Goal: Transaction & Acquisition: Purchase product/service

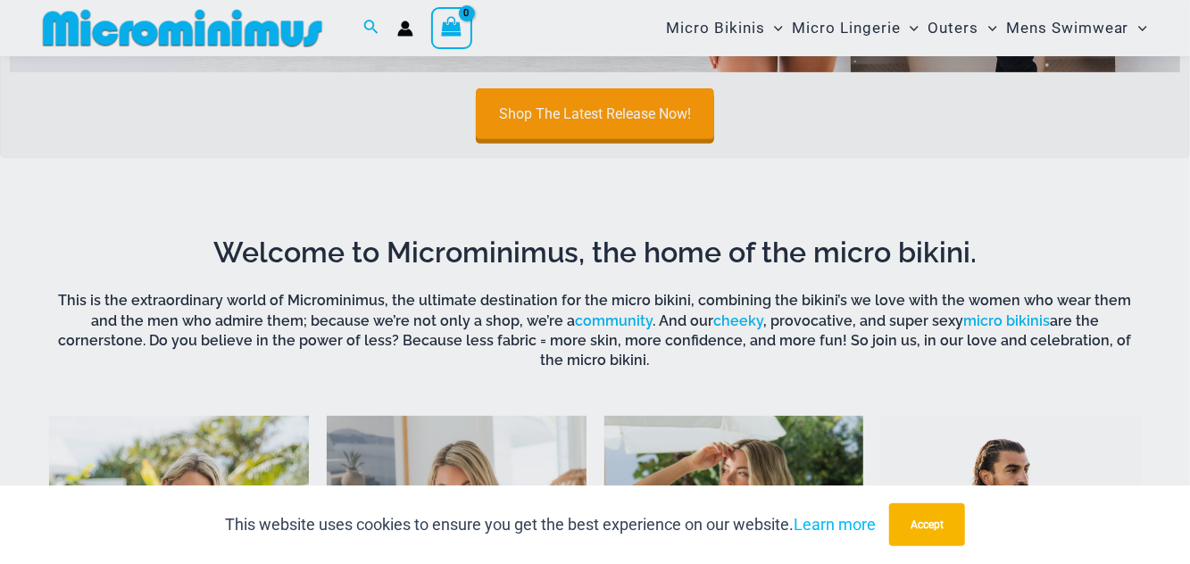
scroll to position [535, 0]
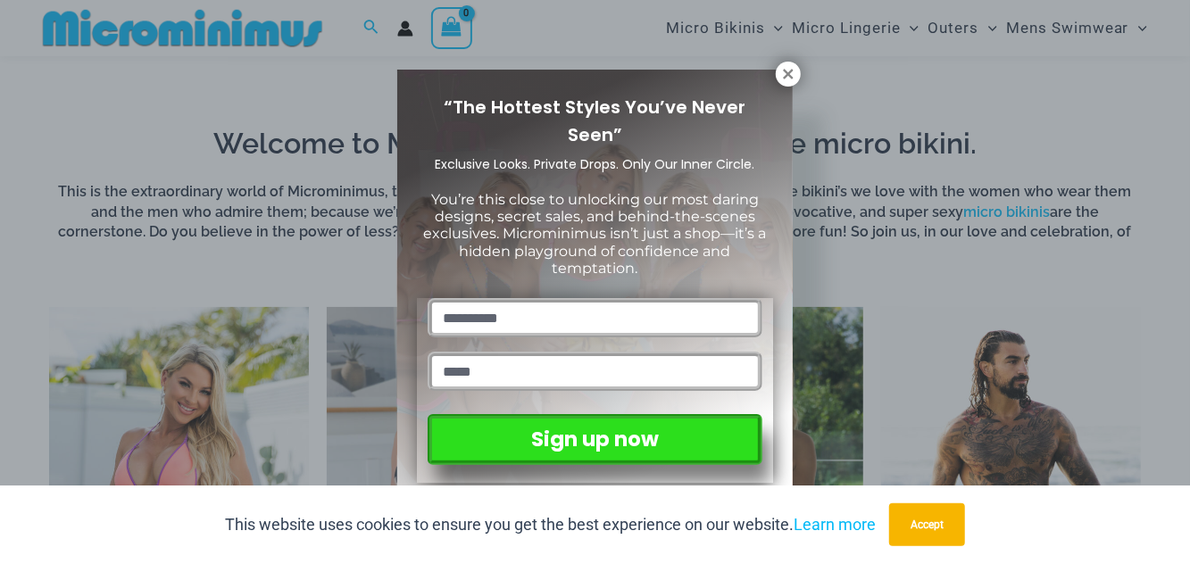
click at [792, 71] on icon at bounding box center [788, 74] width 10 height 10
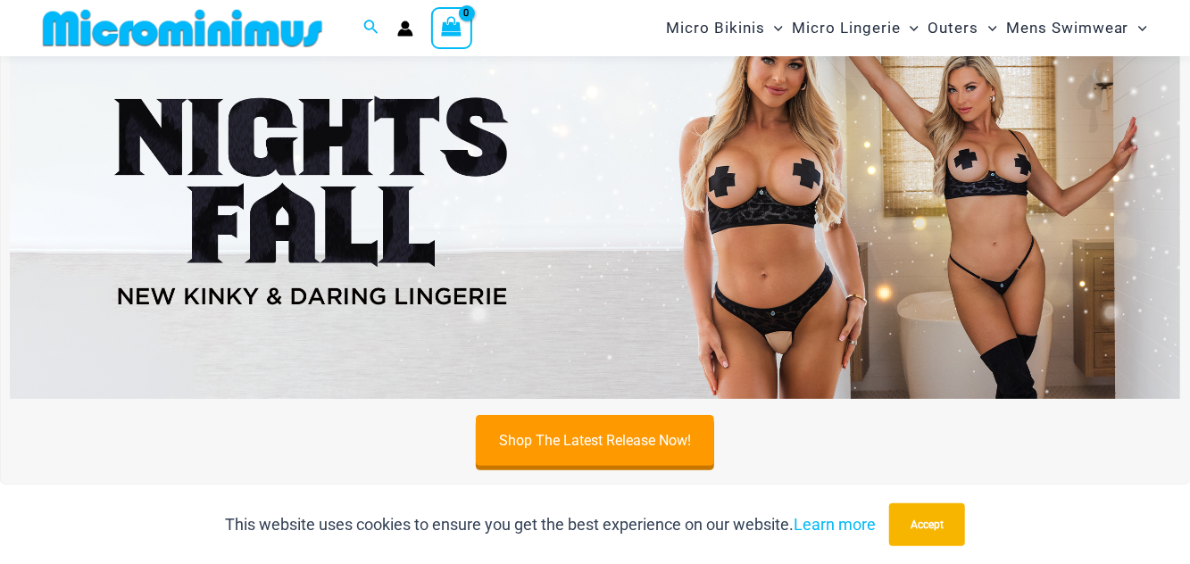
scroll to position [82, 0]
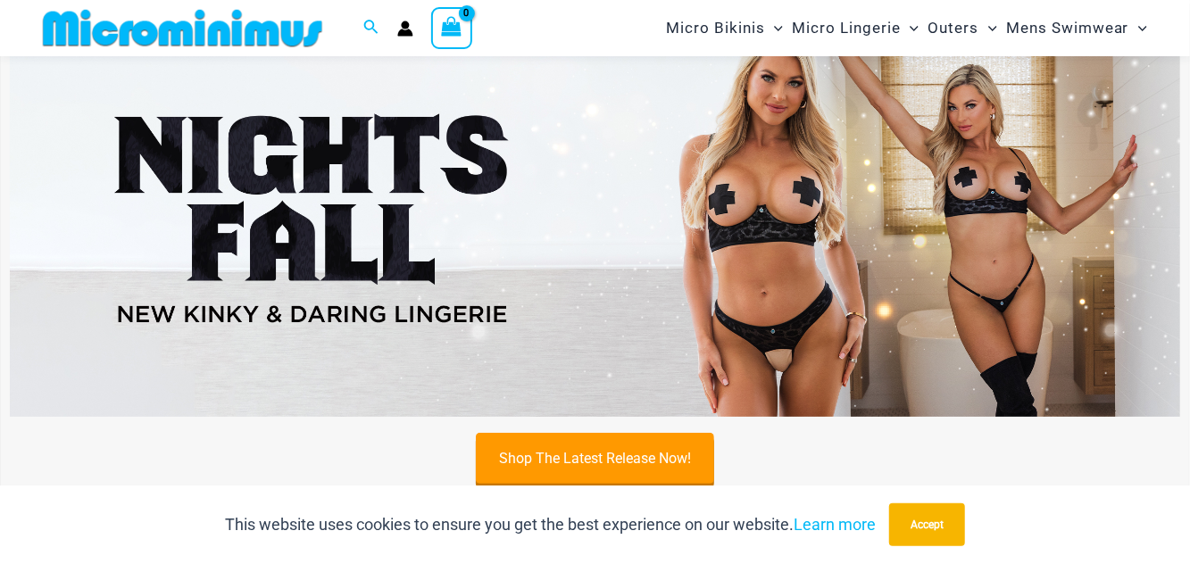
click at [1001, 245] on img at bounding box center [595, 219] width 1170 height 398
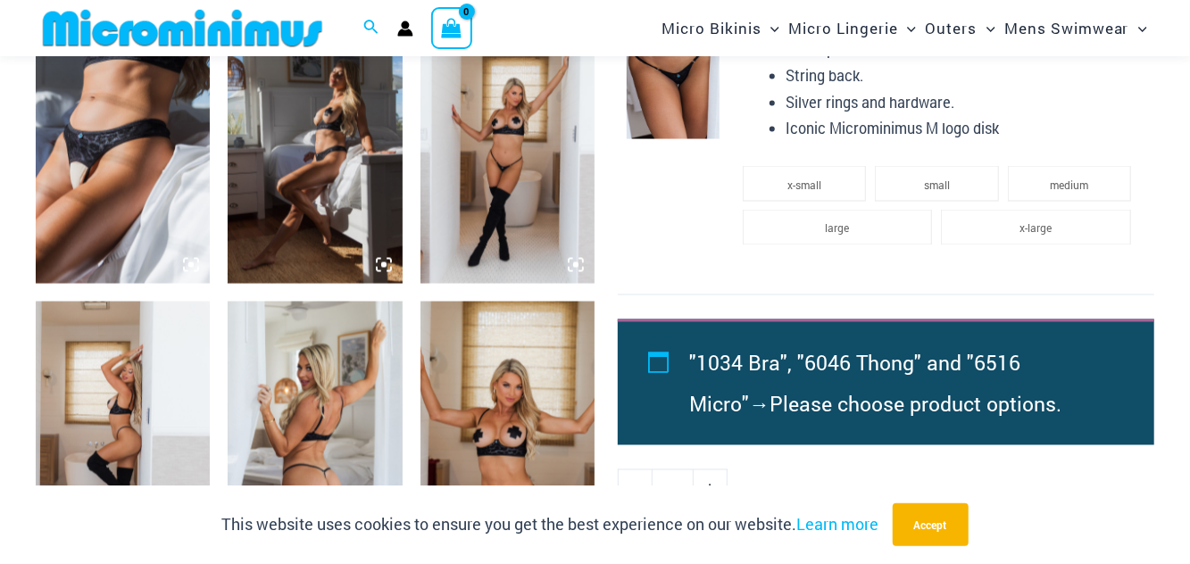
scroll to position [1553, 0]
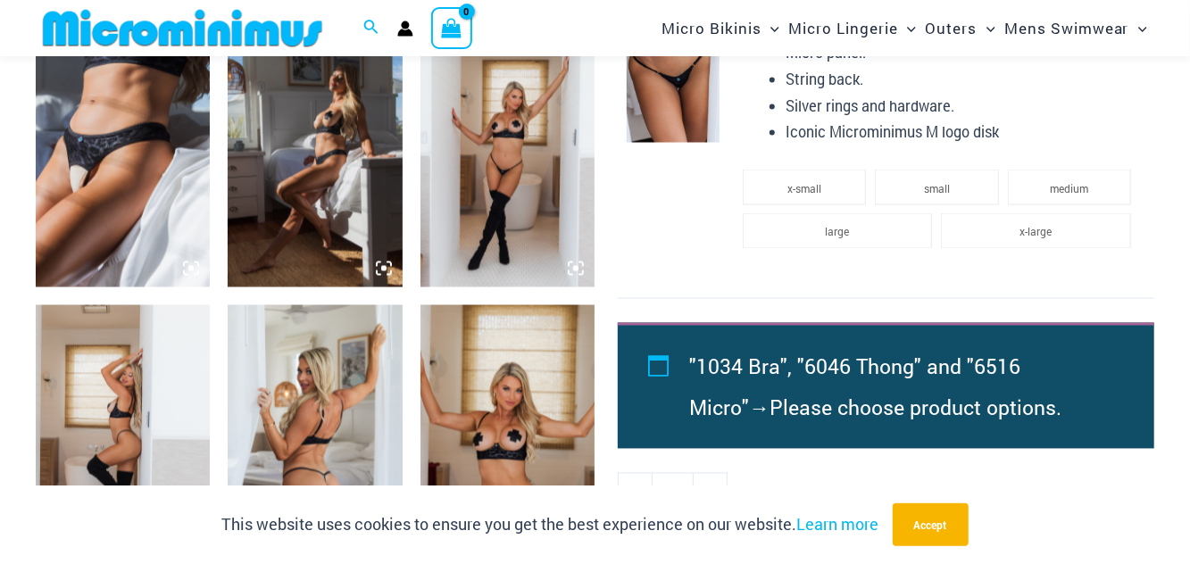
click at [136, 178] on img at bounding box center [123, 156] width 174 height 261
